Goal: Information Seeking & Learning: Find specific page/section

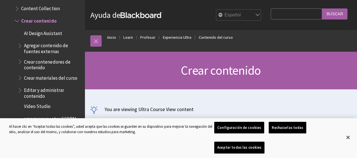
click at [273, 14] on input "Search Query" at bounding box center [296, 13] width 51 height 11
type input "administrar bancos de preguntas"
click at [335, 13] on input "Buscar" at bounding box center [334, 13] width 25 height 11
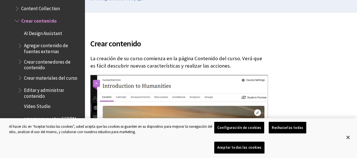
scroll to position [85, 0]
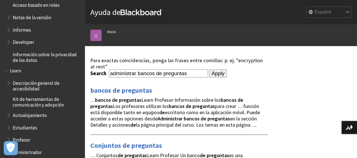
click at [111, 74] on input "administrar bancos de preguntas" at bounding box center [158, 73] width 99 height 8
type input "donde administrar bancos de preguntas"
click at [209, 73] on input "Apply" at bounding box center [218, 73] width 18 height 8
